Goal: Navigation & Orientation: Find specific page/section

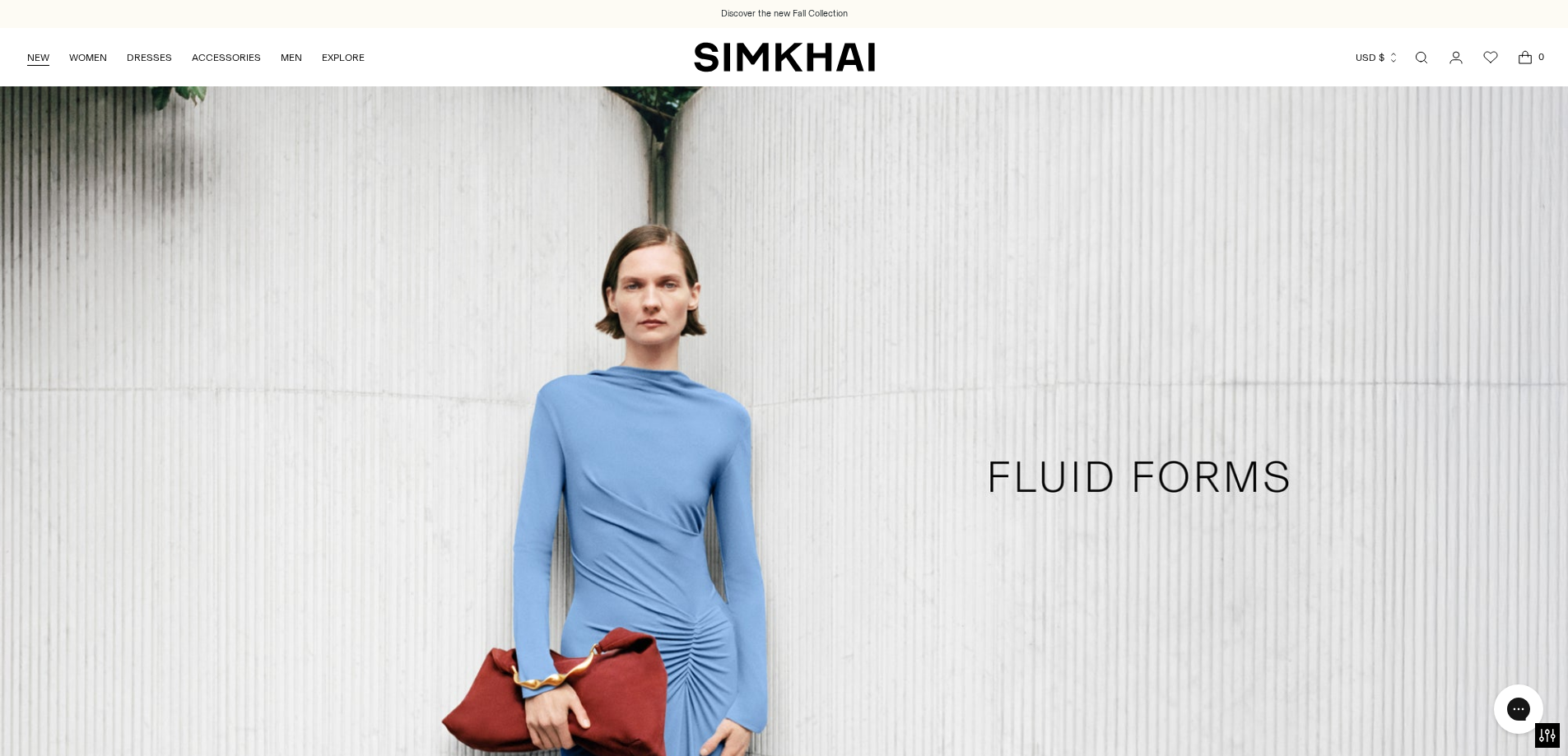
click at [44, 58] on link "NEW" at bounding box center [38, 58] width 22 height 36
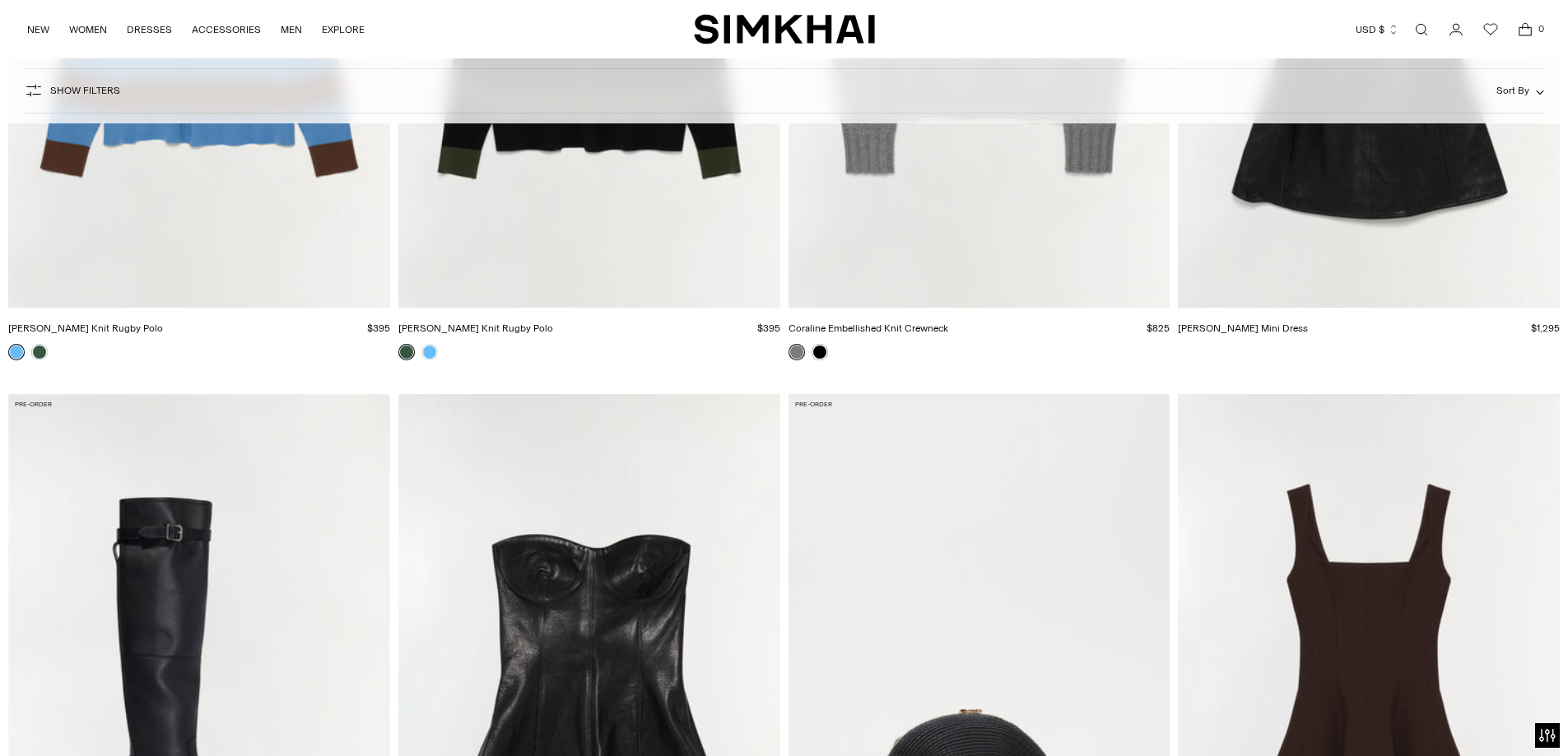
scroll to position [642, 0]
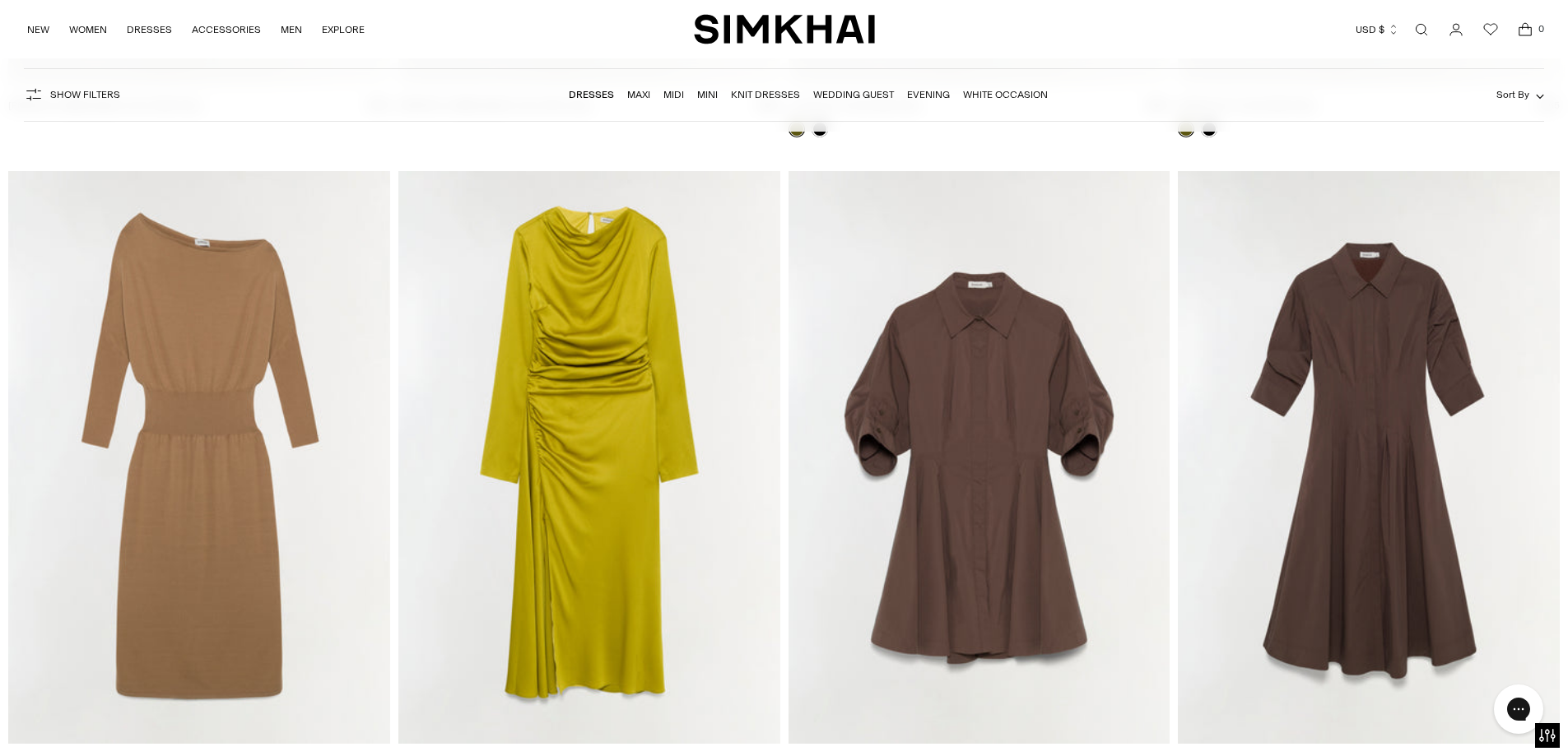
scroll to position [6585, 0]
